Goal: Entertainment & Leisure: Consume media (video, audio)

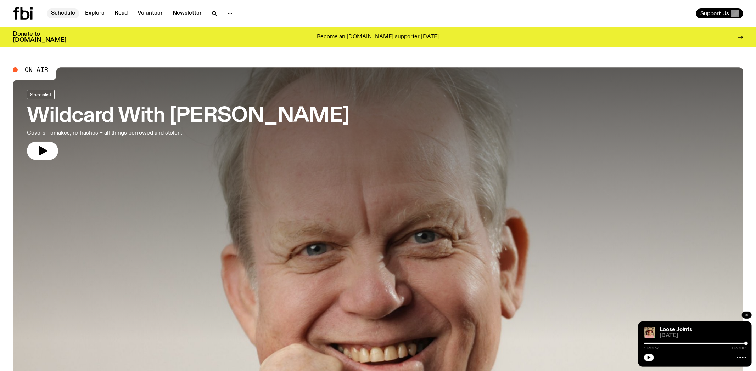
click at [66, 17] on link "Schedule" at bounding box center [63, 14] width 33 height 10
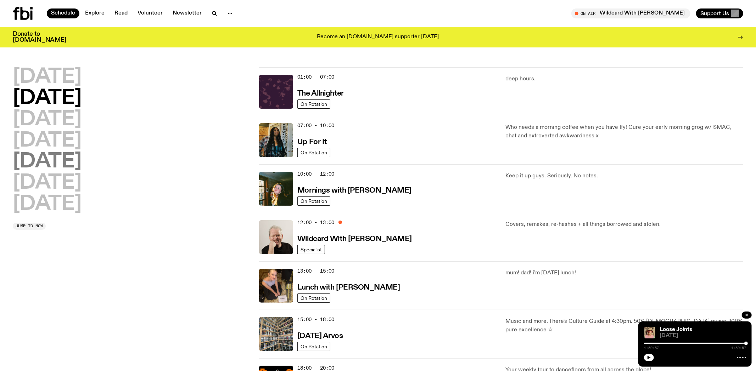
click at [48, 164] on h2 "[DATE]" at bounding box center [47, 162] width 69 height 20
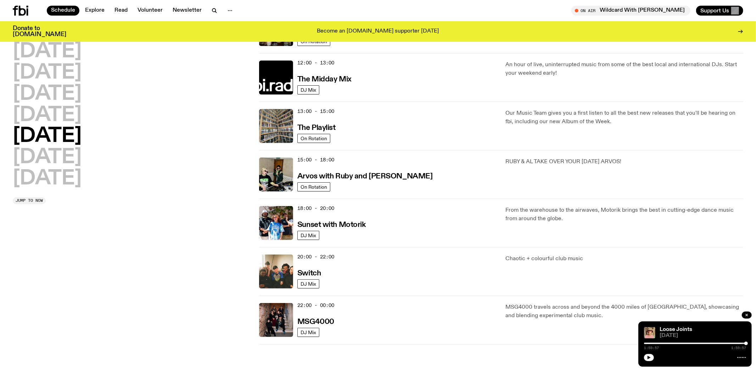
scroll to position [206, 0]
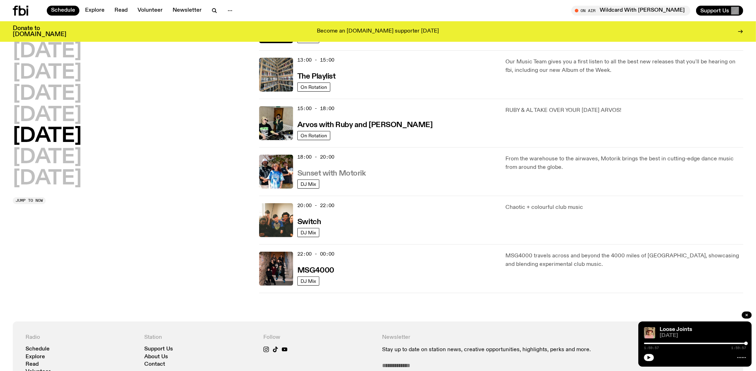
click at [338, 175] on h3 "Sunset with Motorik" at bounding box center [331, 173] width 68 height 7
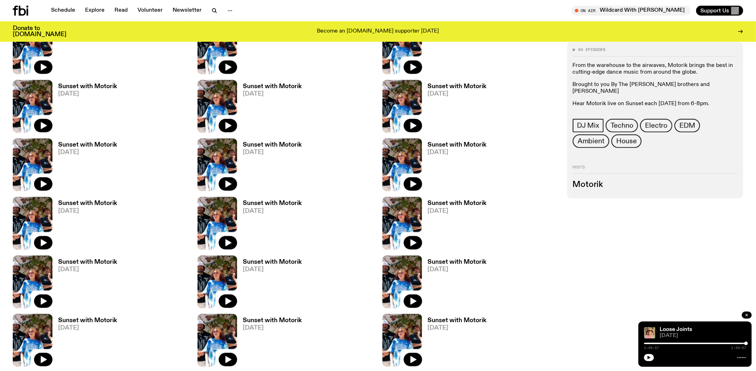
scroll to position [702, 0]
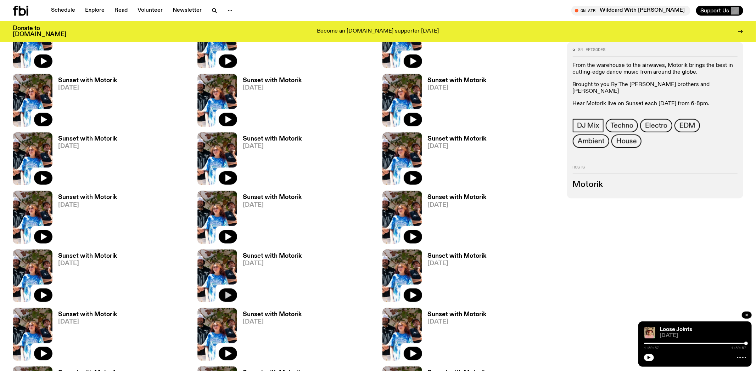
click at [229, 295] on icon "button" at bounding box center [228, 295] width 6 height 7
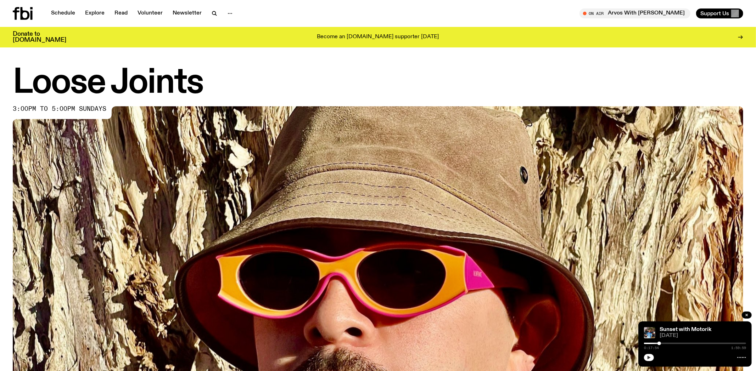
click at [652, 358] on button "button" at bounding box center [649, 357] width 10 height 7
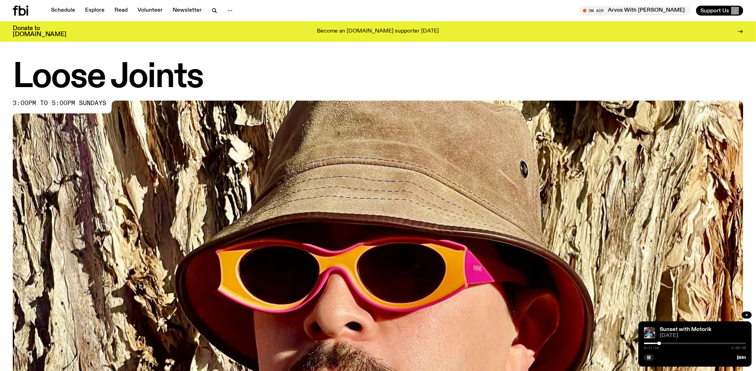
scroll to position [318, 0]
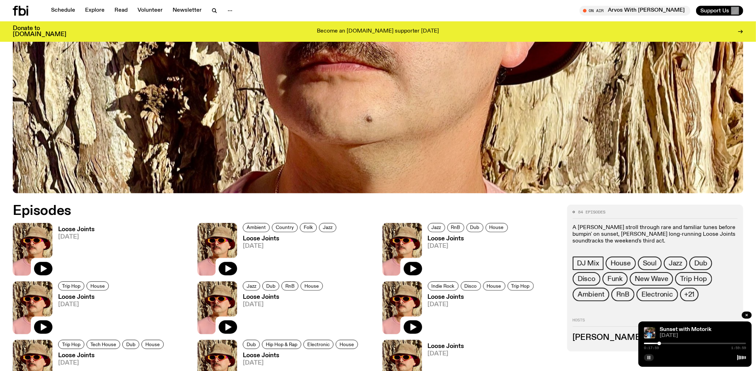
click at [649, 357] on icon "button" at bounding box center [649, 358] width 4 height 4
click at [648, 362] on div "Sunset with Motorik 07.03.25 0:17:59 1:59:59" at bounding box center [694, 344] width 113 height 45
click at [649, 358] on icon "button" at bounding box center [649, 358] width 3 height 4
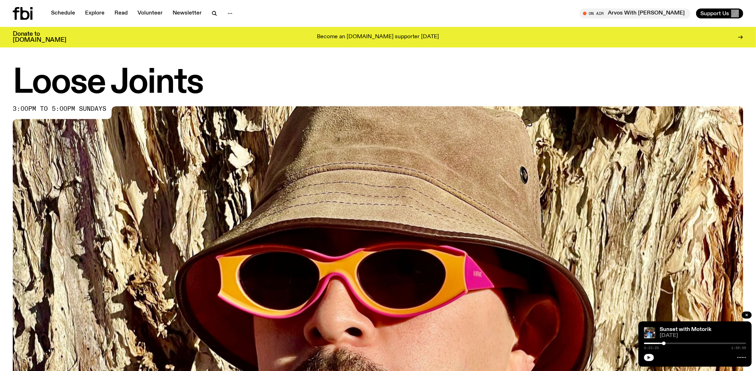
click at [649, 358] on icon "button" at bounding box center [649, 358] width 3 height 4
click at [647, 357] on icon "button" at bounding box center [649, 358] width 4 height 4
click at [651, 357] on icon "button" at bounding box center [649, 358] width 4 height 4
